Goal: Information Seeking & Learning: Compare options

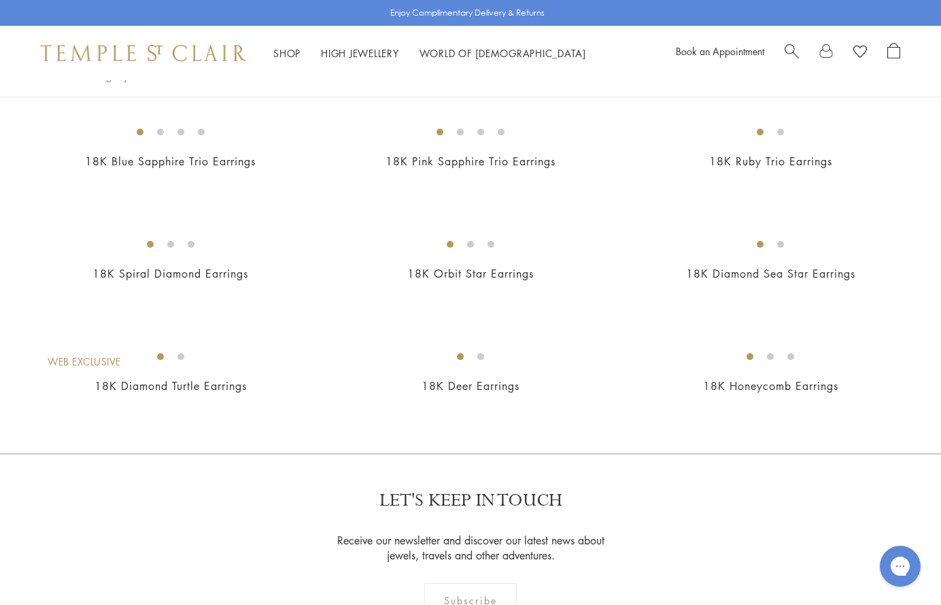
scroll to position [812, 0]
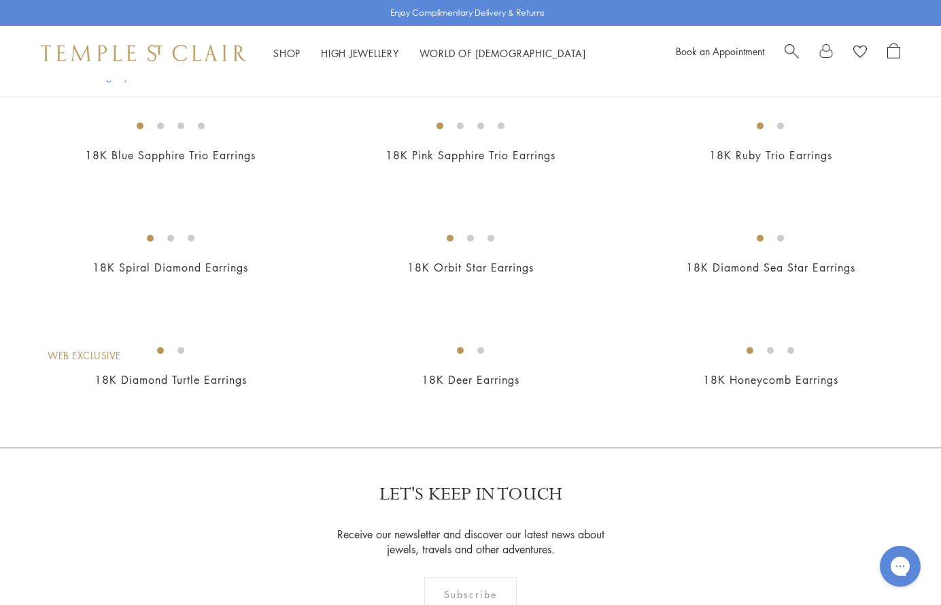
click at [0, 0] on img at bounding box center [0, 0] width 0 height 0
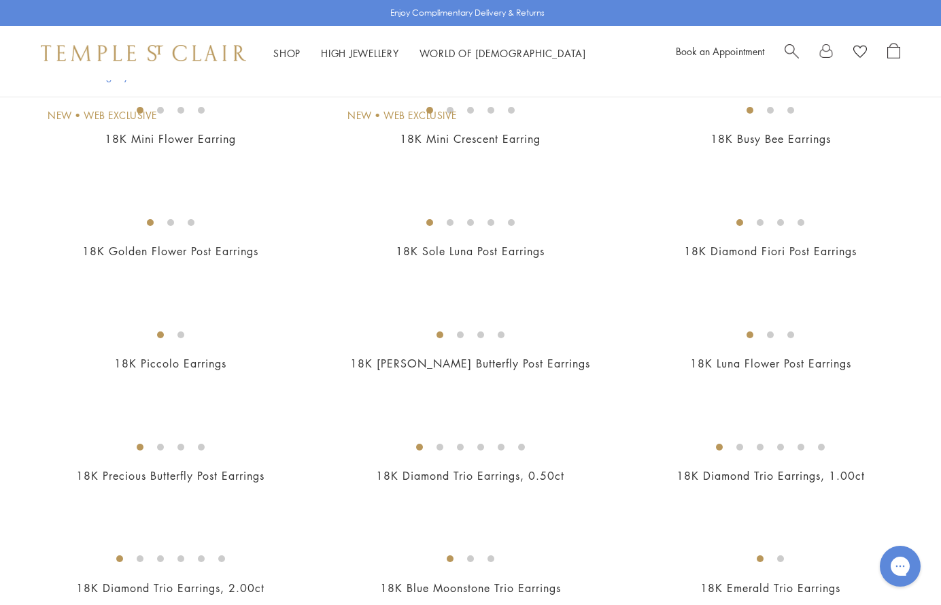
scroll to position [266, 0]
click at [0, 0] on img at bounding box center [0, 0] width 0 height 0
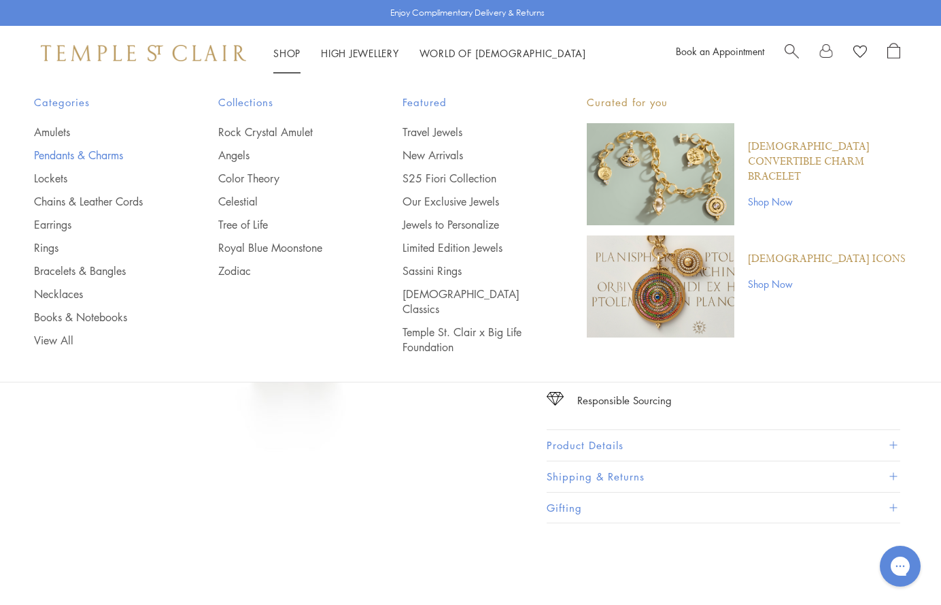
click at [91, 152] on link "Pendants & Charms" at bounding box center [99, 155] width 130 height 15
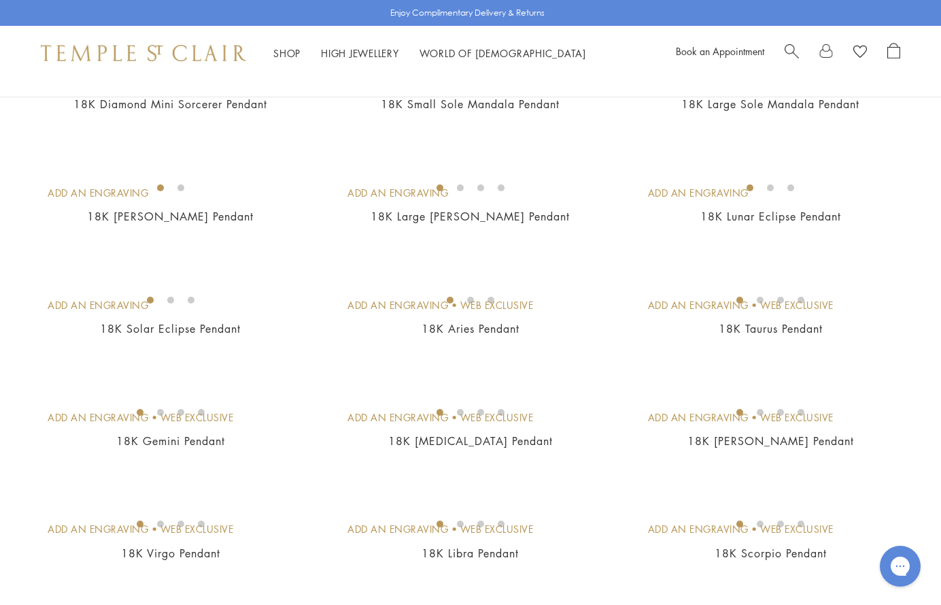
scroll to position [2160, 0]
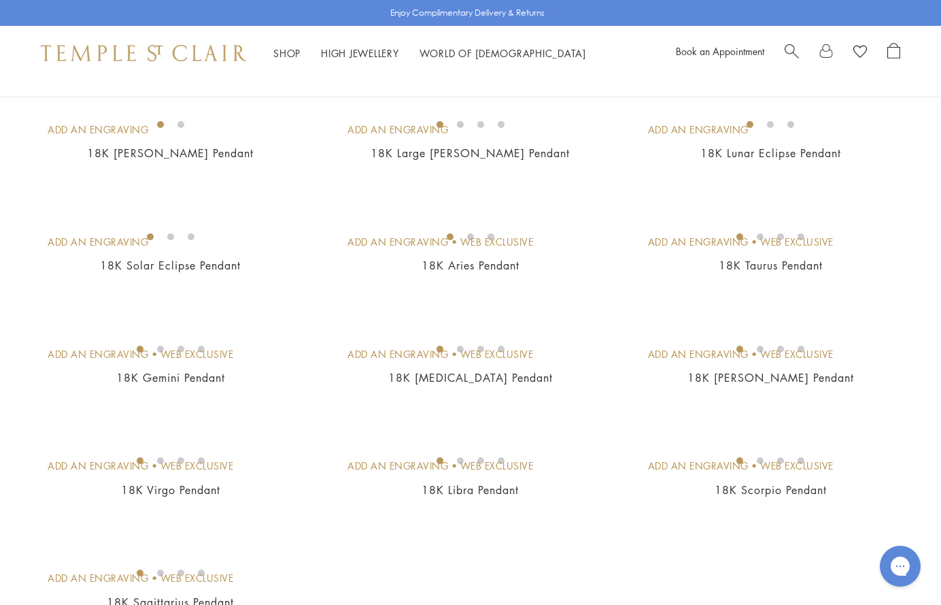
click at [0, 0] on img at bounding box center [0, 0] width 0 height 0
